Goal: Check status: Check status

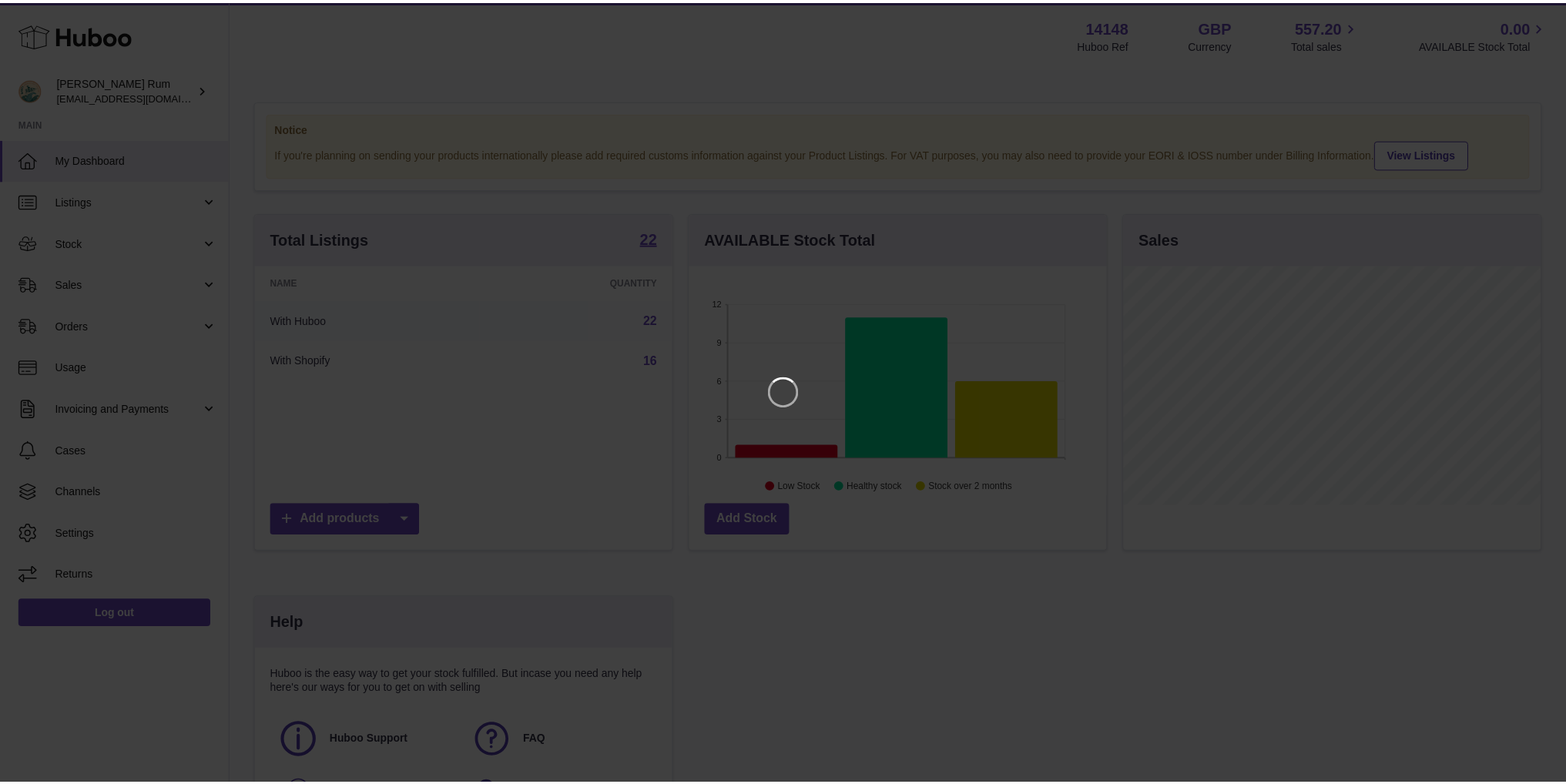
scroll to position [240, 421]
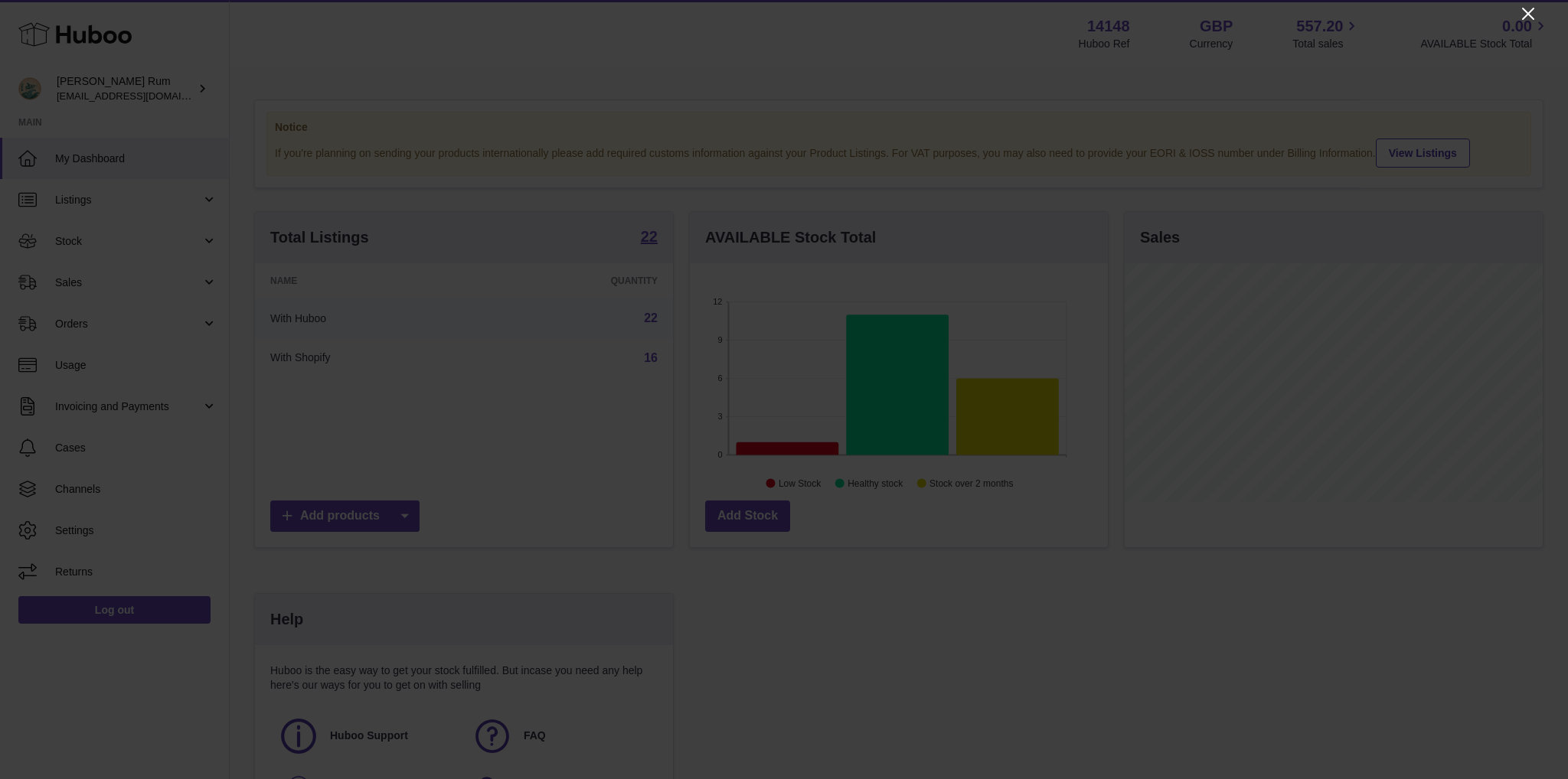
click at [1525, 17] on icon "Close" at bounding box center [1528, 14] width 18 height 18
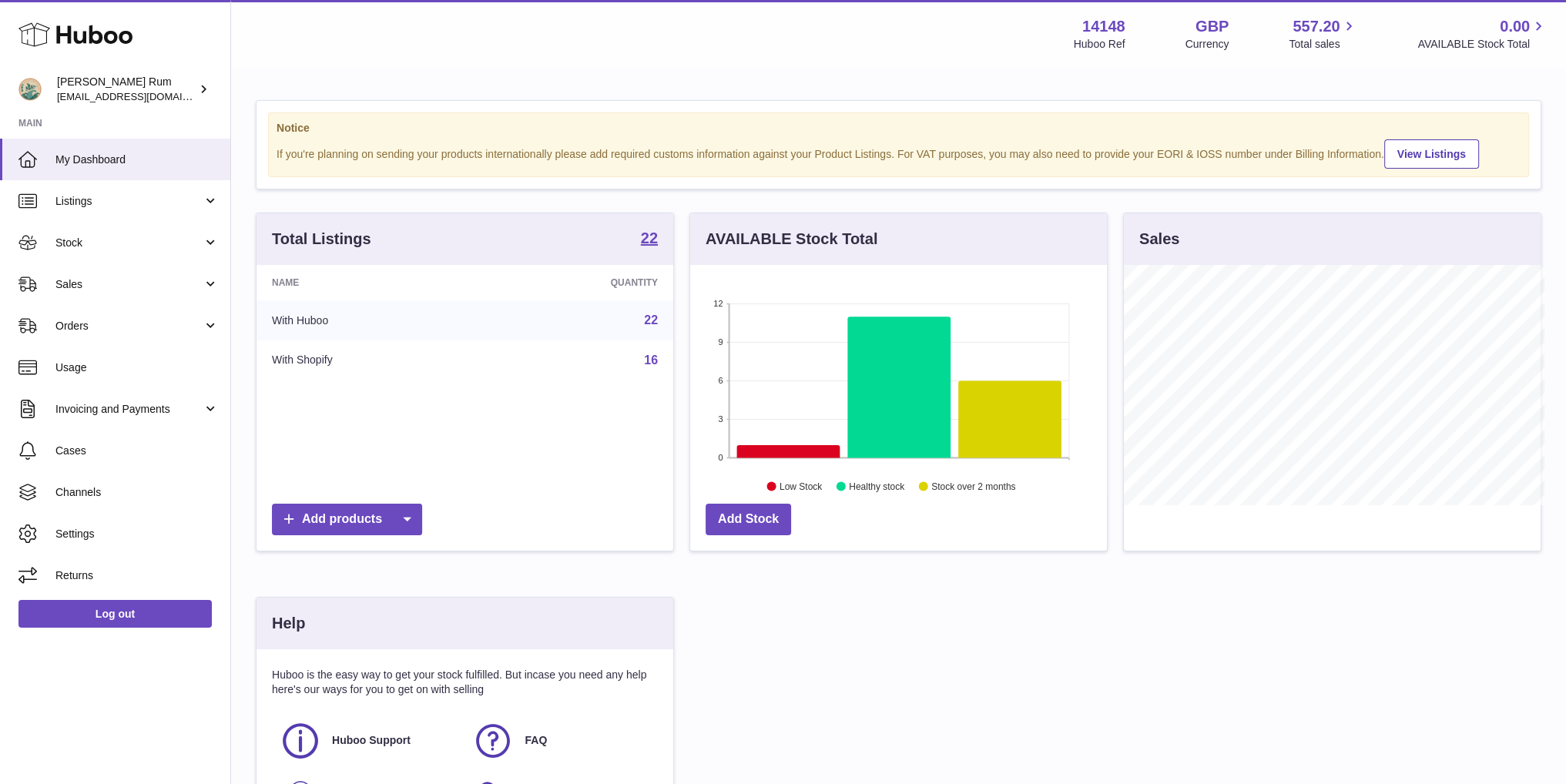
scroll to position [769728, 769916]
click at [118, 244] on span "Stock" at bounding box center [129, 243] width 147 height 15
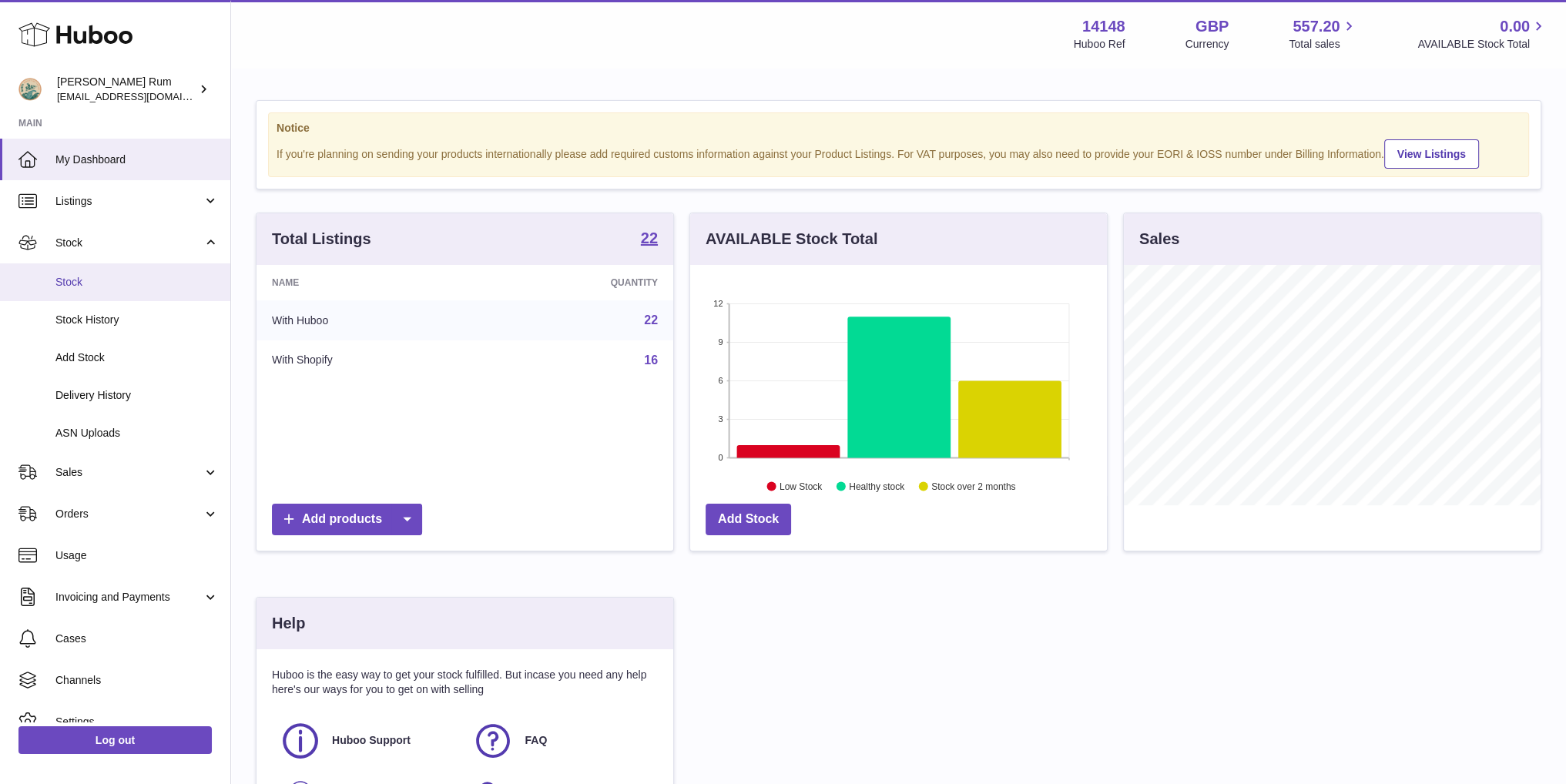
click at [93, 284] on span "Stock" at bounding box center [137, 282] width 164 height 15
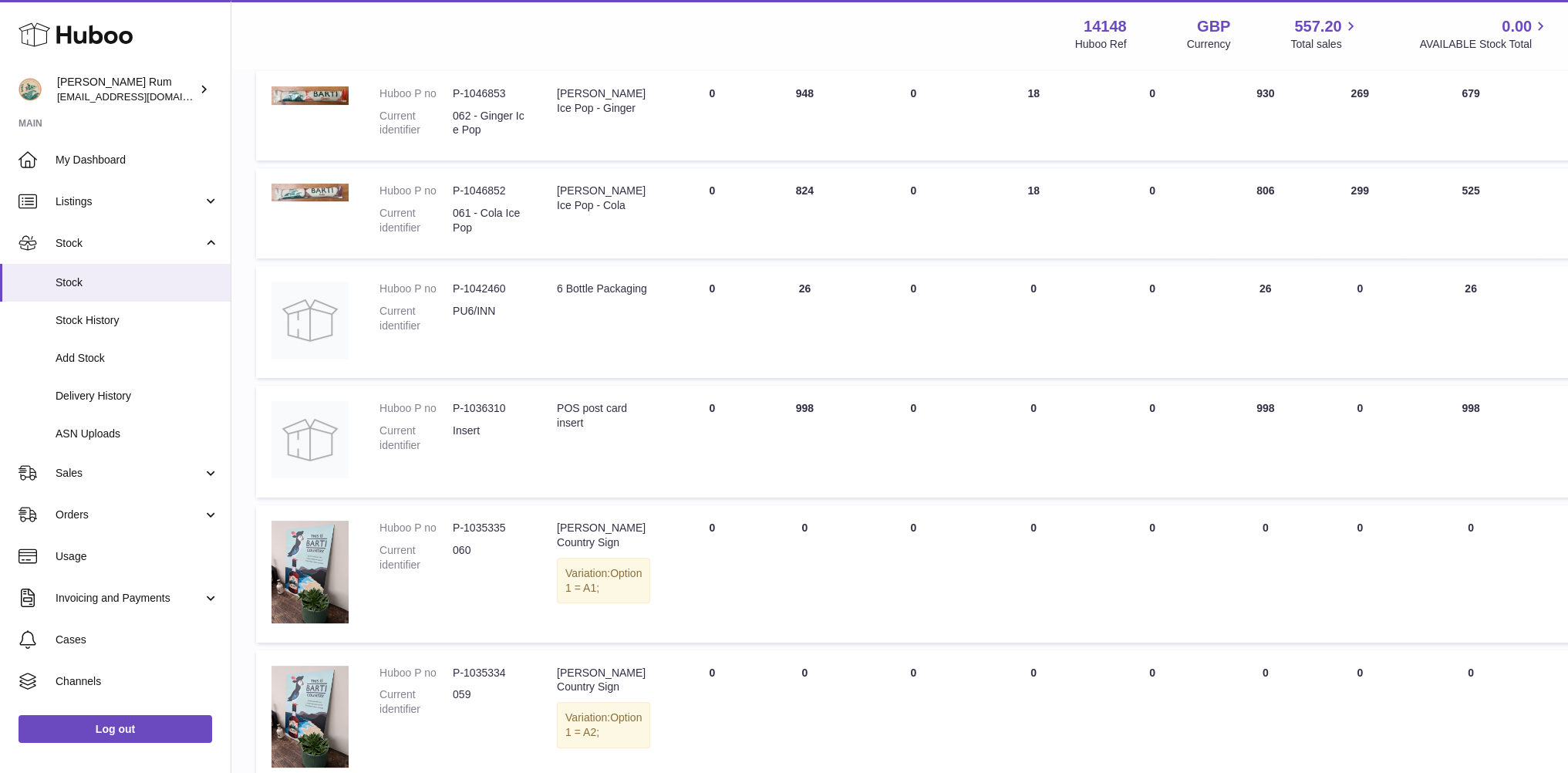
scroll to position [849, 0]
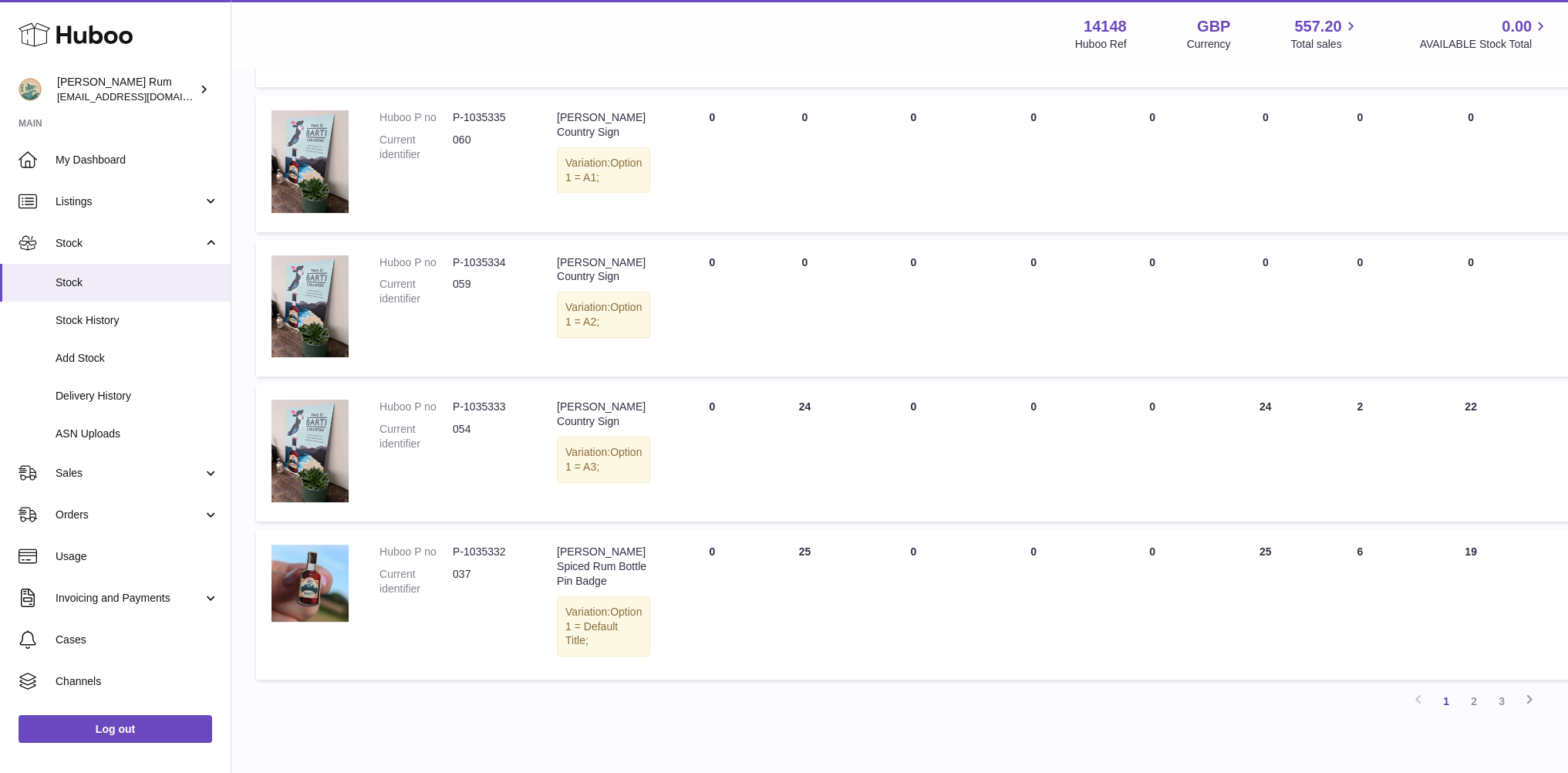
click at [655, 60] on div "Menu Huboo 14148 Huboo Ref GBP Currency 557.20 Total sales 0.00 AVAILABLE Stock…" at bounding box center [900, 34] width 1336 height 68
click at [1009, 704] on div "Previous 1 2 3 Next" at bounding box center [900, 702] width 1287 height 27
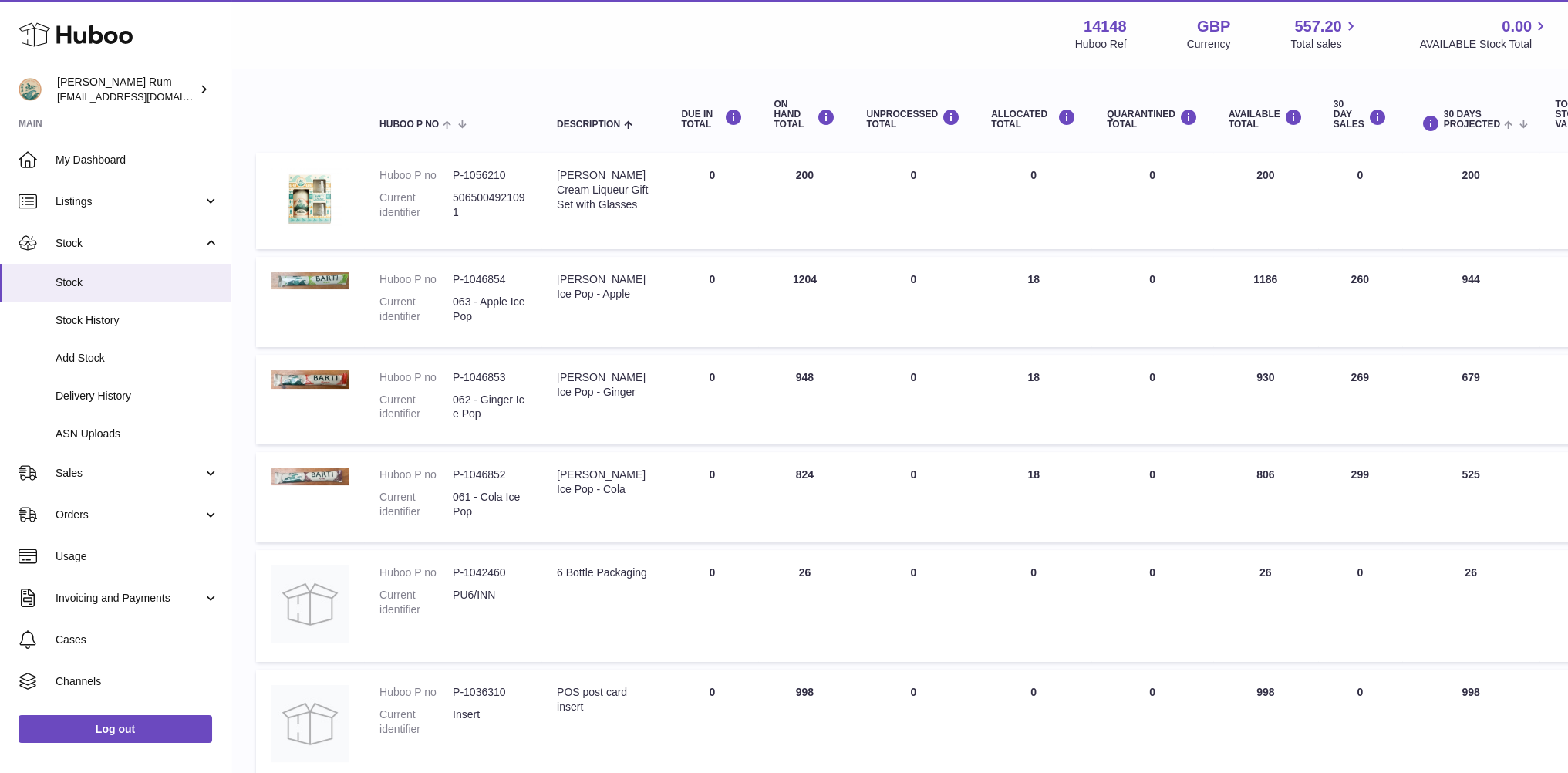
scroll to position [0, 0]
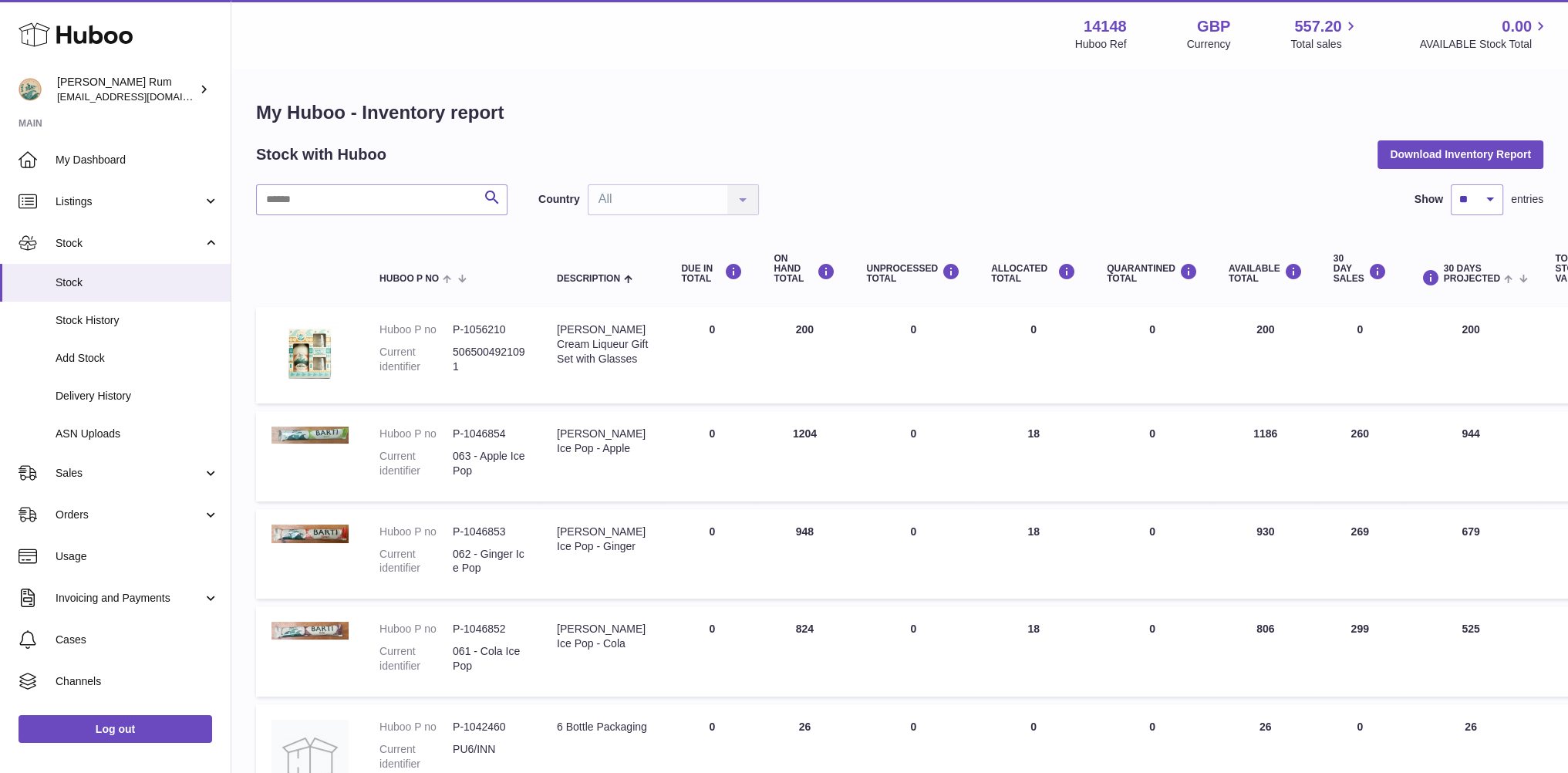
click at [1055, 115] on h1 "My Huboo - Inventory report" at bounding box center [900, 113] width 1287 height 25
click at [103, 243] on span "Stock" at bounding box center [129, 244] width 147 height 15
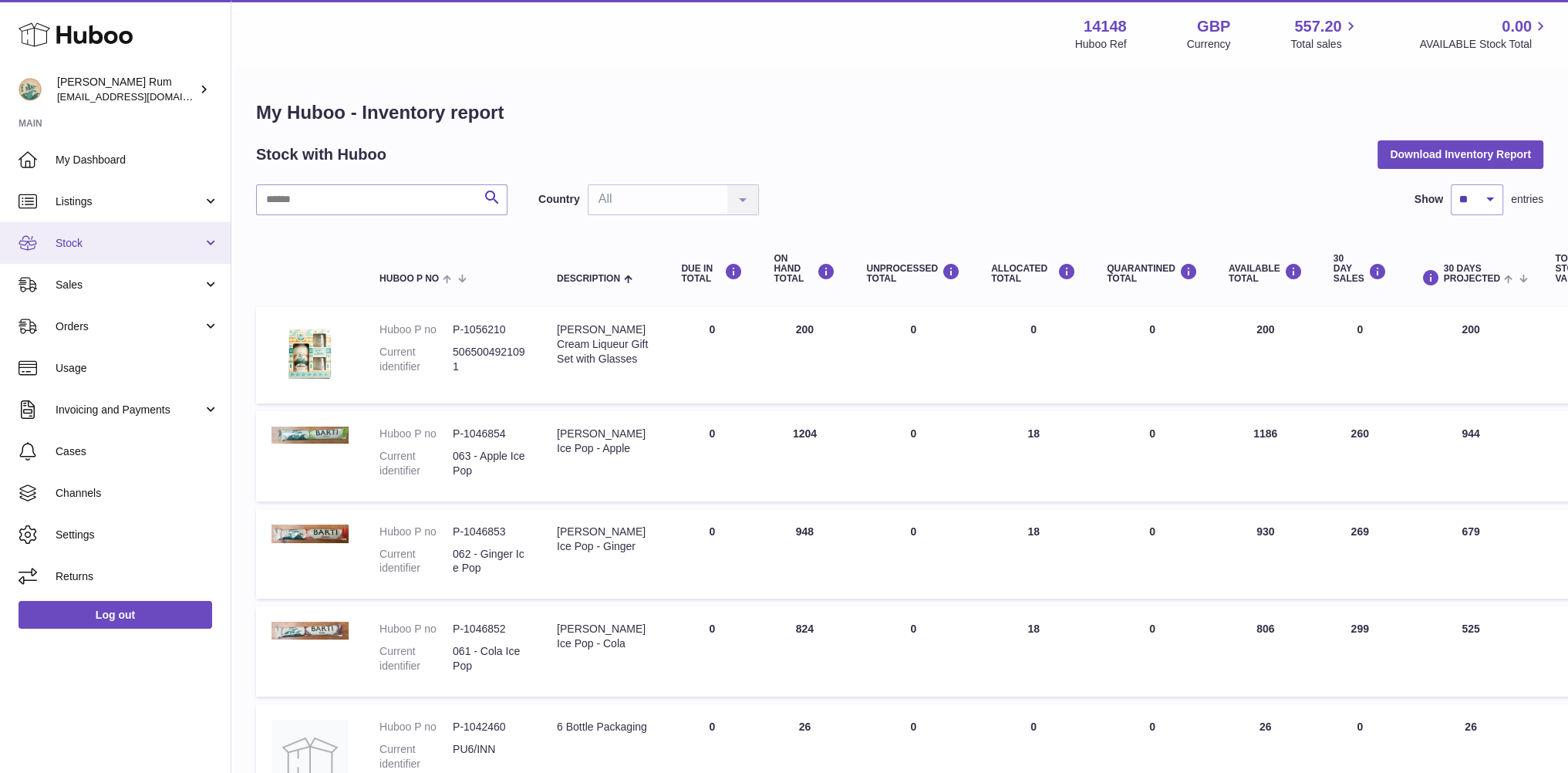
click at [104, 245] on span "Stock" at bounding box center [129, 244] width 147 height 15
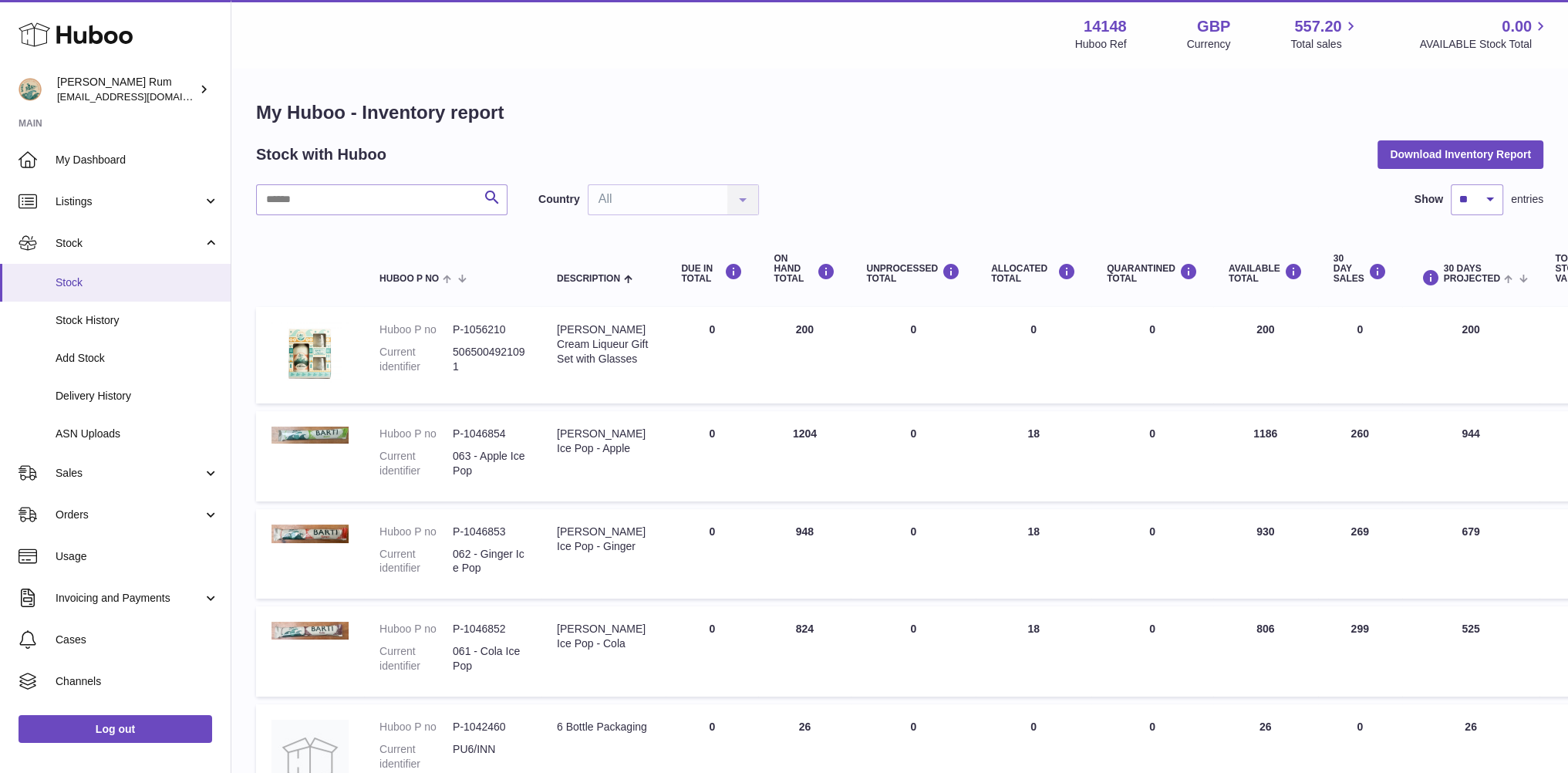
click at [88, 278] on span "Stock" at bounding box center [137, 283] width 164 height 15
